Goal: Information Seeking & Learning: Find specific fact

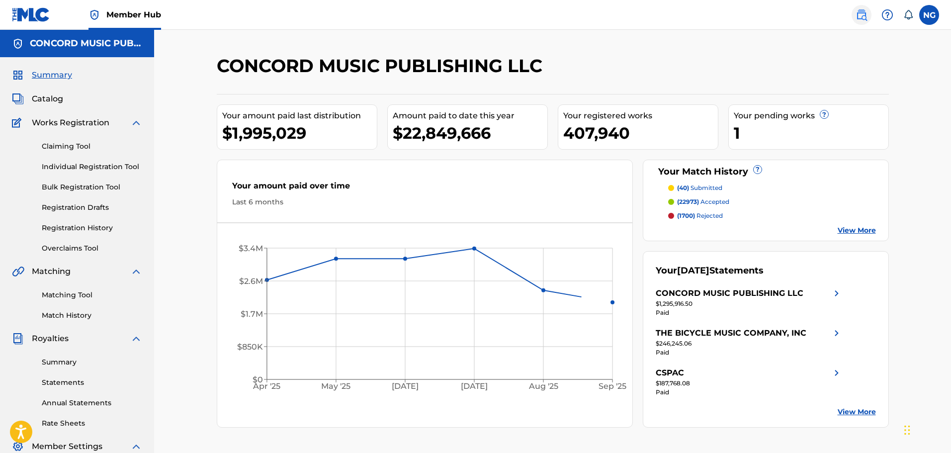
click at [860, 13] on img at bounding box center [861, 15] width 12 height 12
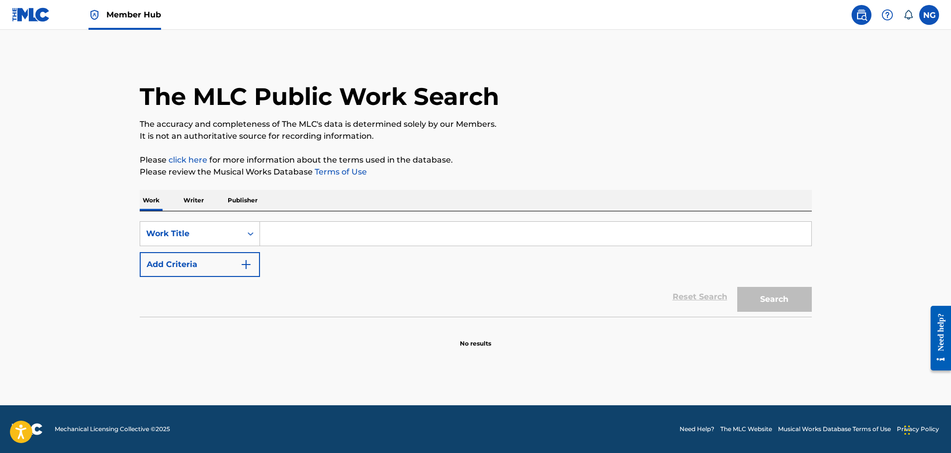
click at [367, 240] on input "Search Form" at bounding box center [535, 234] width 551 height 24
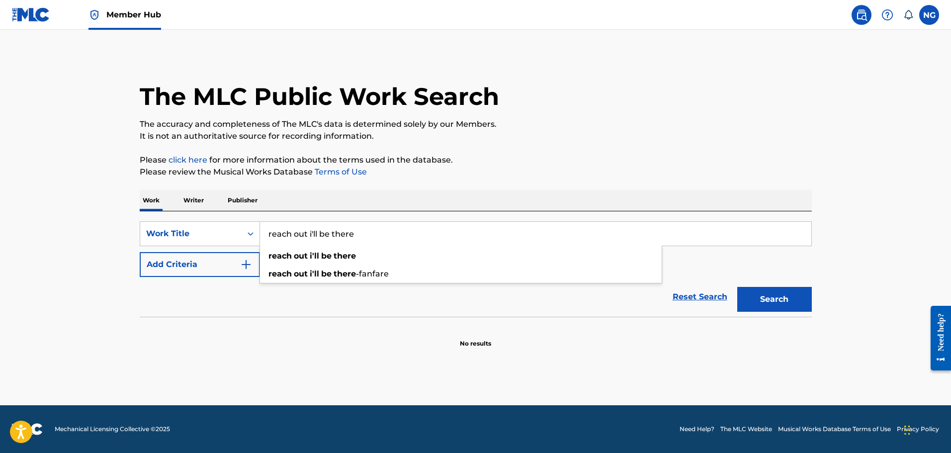
type input "reach out i'll be there"
click at [737, 287] on button "Search" at bounding box center [774, 299] width 75 height 25
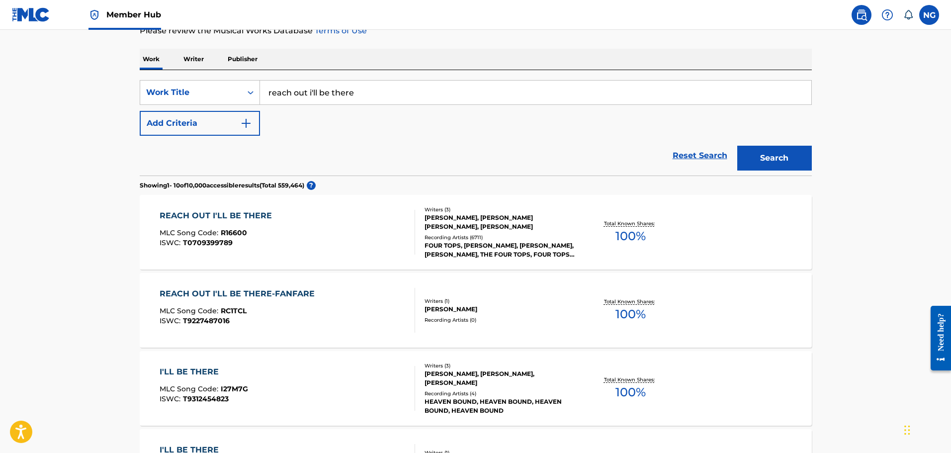
scroll to position [149, 0]
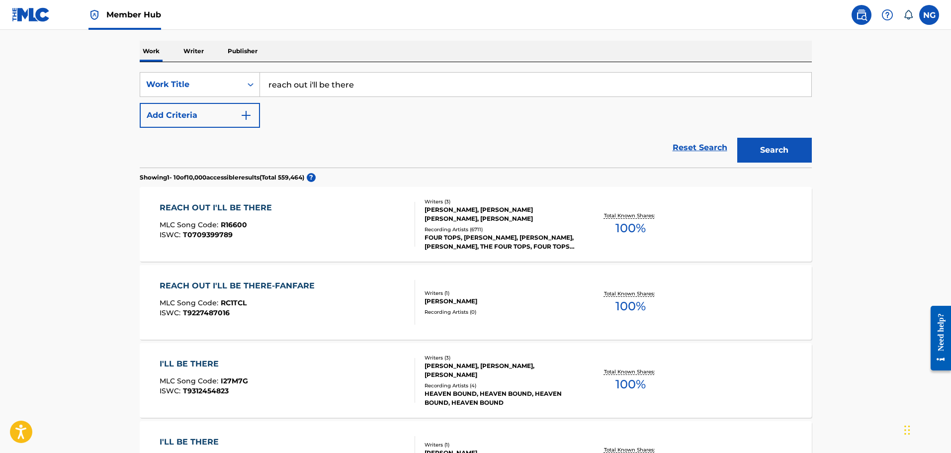
click at [209, 230] on div "MLC Song Code : R16600" at bounding box center [218, 226] width 117 height 10
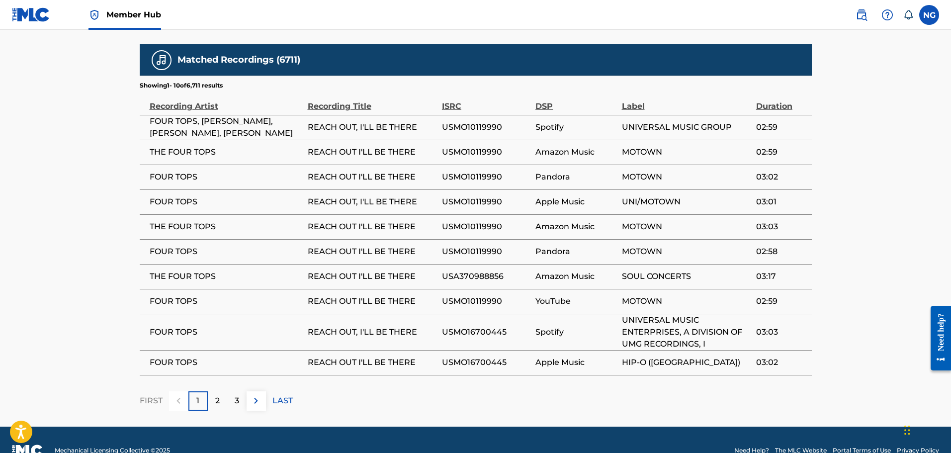
scroll to position [798, 0]
